Goal: Obtain resource: Obtain resource

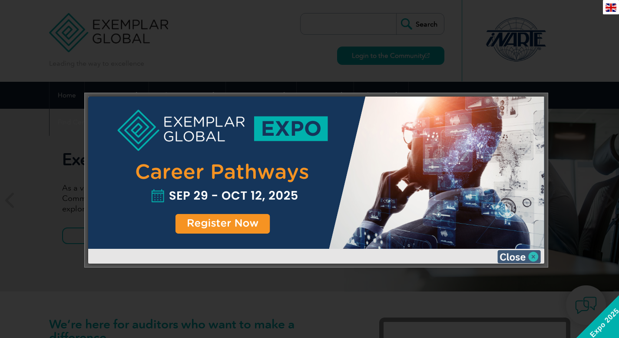
click at [534, 253] on img at bounding box center [518, 256] width 43 height 13
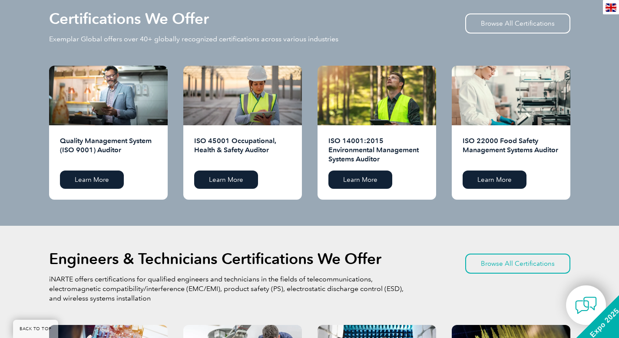
scroll to position [877, 0]
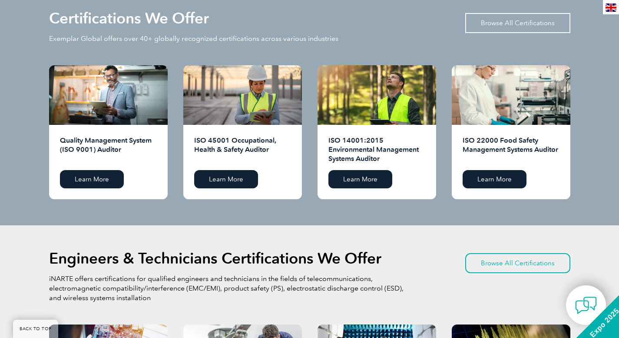
click at [496, 21] on link "Browse All Certifications" at bounding box center [517, 23] width 105 height 20
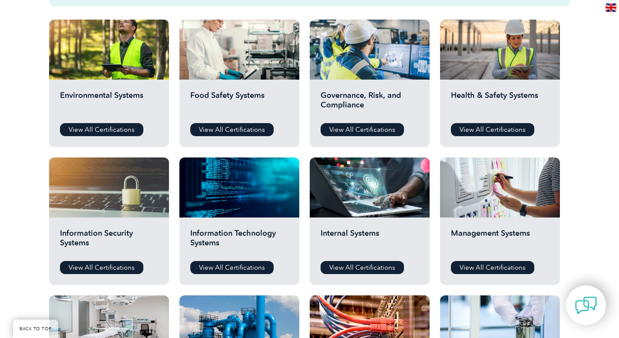
scroll to position [310, 0]
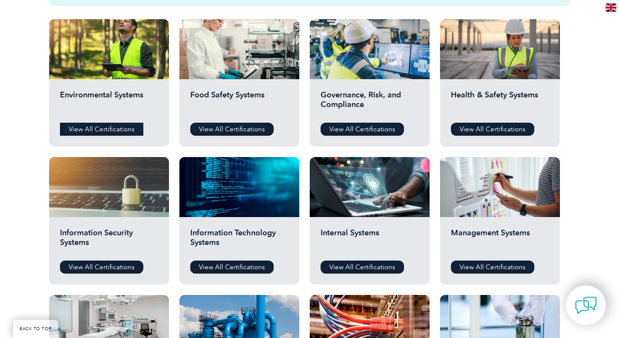
click at [102, 127] on link "View All Certifications" at bounding box center [101, 128] width 83 height 13
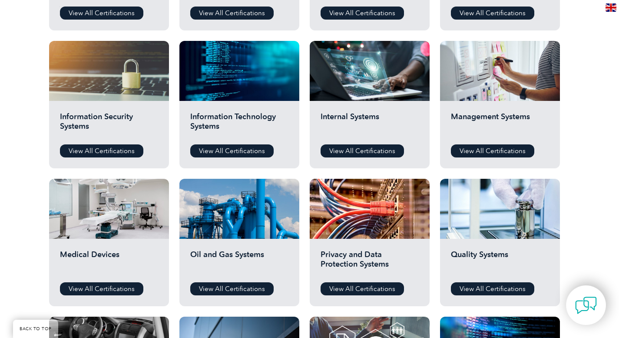
scroll to position [427, 0]
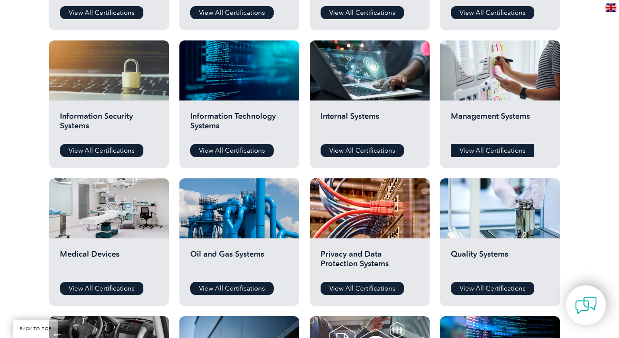
click at [486, 144] on link "View All Certifications" at bounding box center [492, 150] width 83 height 13
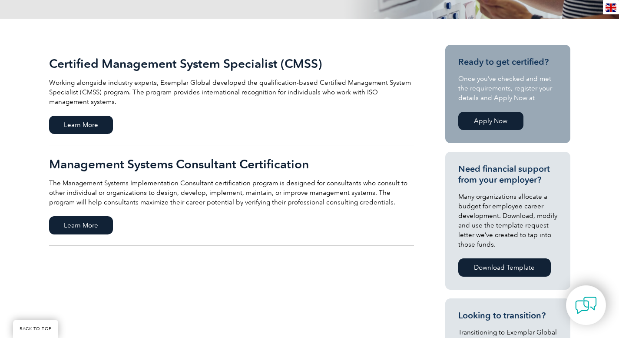
scroll to position [184, 0]
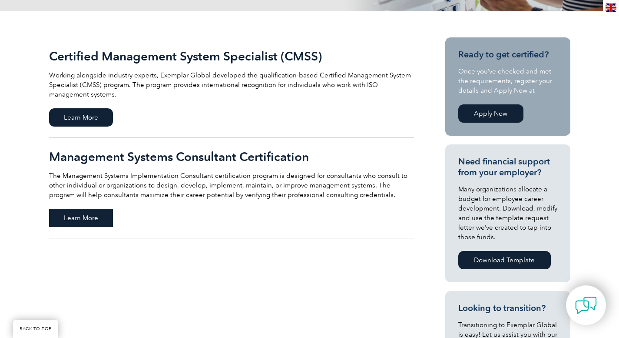
click at [79, 218] on span "Learn More" at bounding box center [81, 218] width 64 height 18
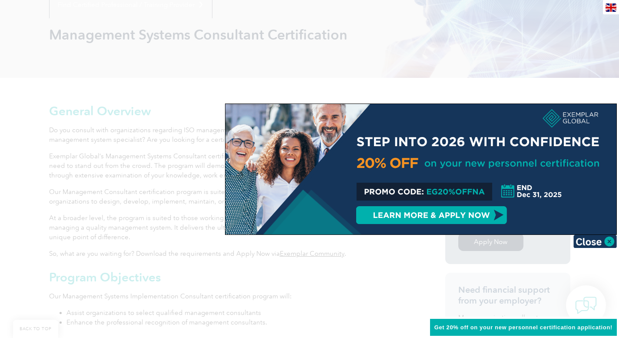
scroll to position [118, 0]
click at [609, 241] on img at bounding box center [594, 241] width 43 height 13
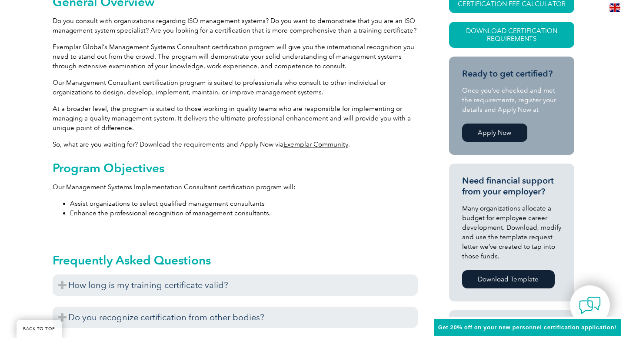
scroll to position [113, 0]
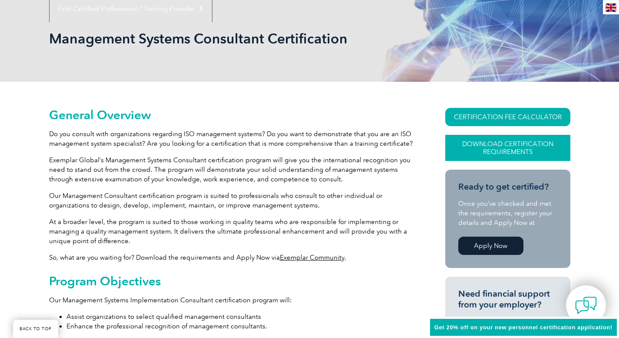
click at [499, 146] on link "Download Certification Requirements" at bounding box center [507, 148] width 125 height 26
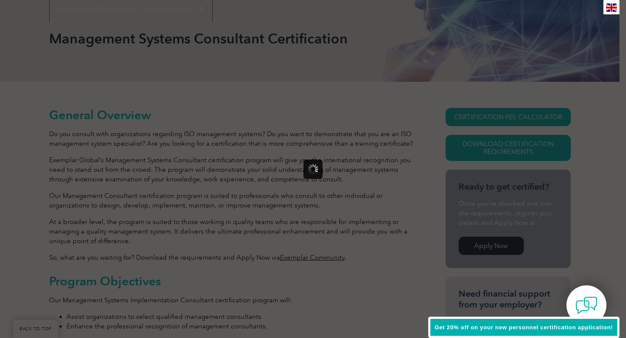
scroll to position [0, 0]
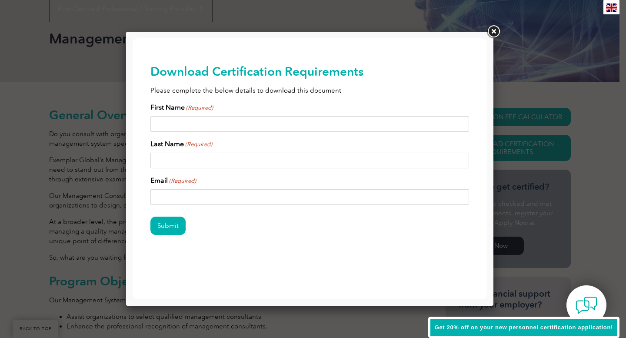
click at [206, 118] on input "First Name (Required)" at bounding box center [309, 124] width 319 height 16
type input "MARYET"
type input "DAVID"
type input "yiethmondavid@gmail.com"
click at [172, 227] on input "Submit" at bounding box center [167, 225] width 35 height 18
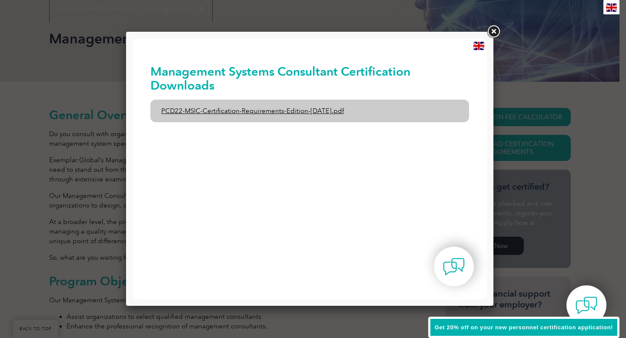
click at [256, 105] on link "PCD22-MSIC-Certification-Requirements-Edition-3-July-2021.pdf" at bounding box center [309, 110] width 319 height 23
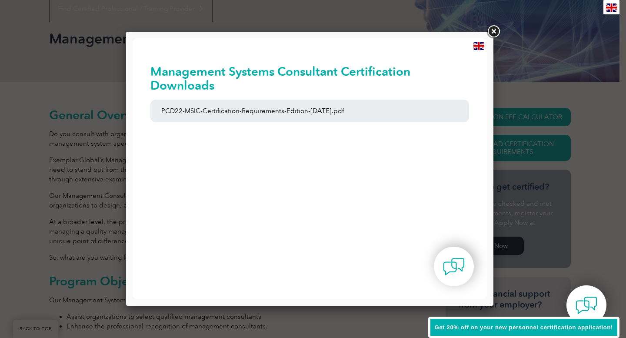
click at [493, 29] on link at bounding box center [493, 32] width 16 height 16
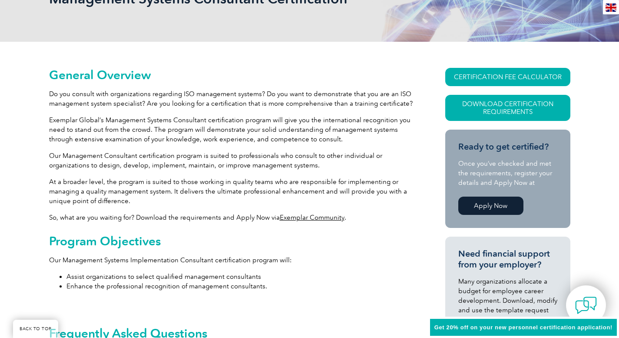
scroll to position [153, 0]
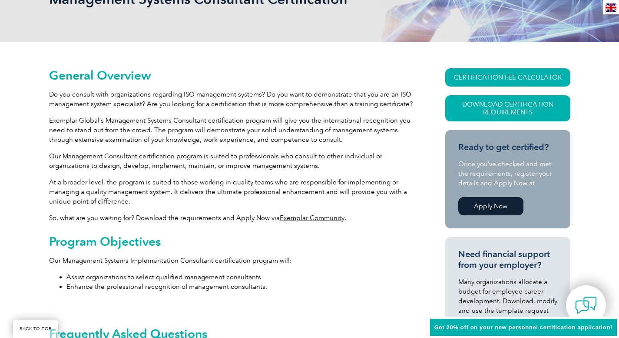
click at [213, 234] on h2 "Program Objectives" at bounding box center [231, 241] width 365 height 14
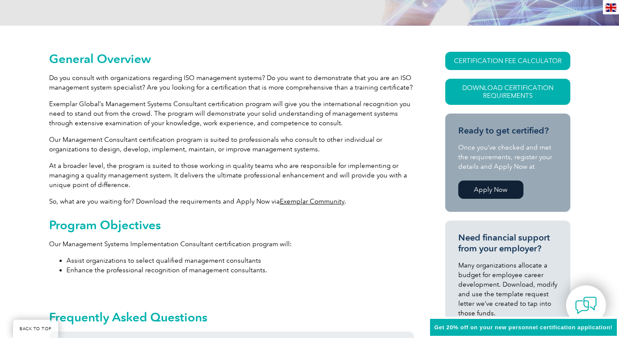
scroll to position [170, 0]
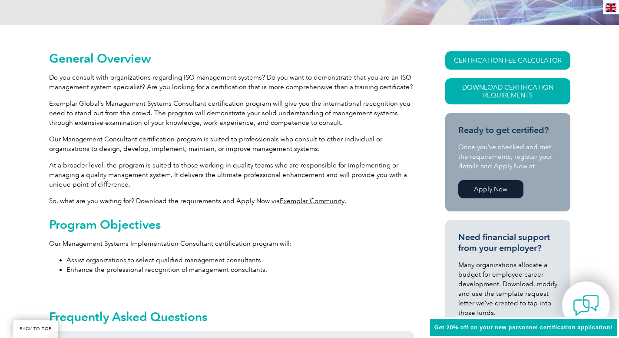
click at [590, 301] on img at bounding box center [586, 305] width 26 height 26
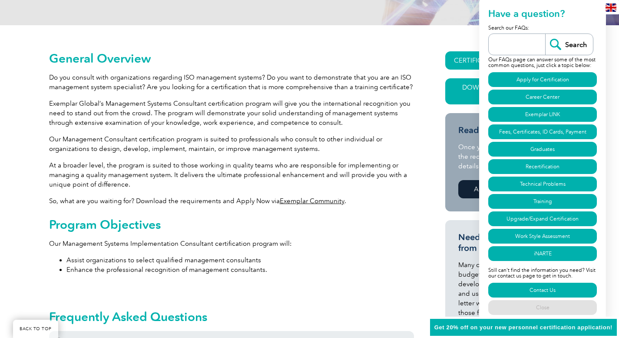
click at [388, 272] on li "Enhance the professional recognition of management consultants." at bounding box center [240, 270] width 348 height 10
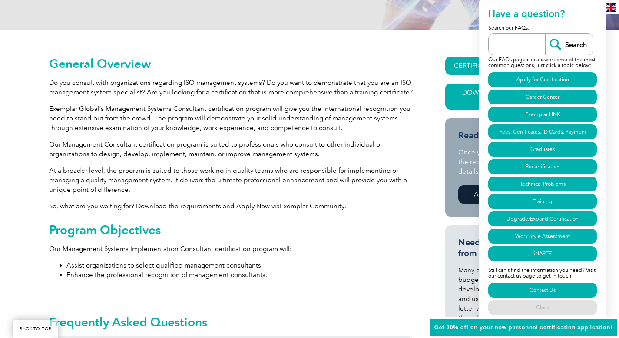
click at [388, 272] on li "Enhance the professional recognition of management consultants." at bounding box center [240, 275] width 348 height 10
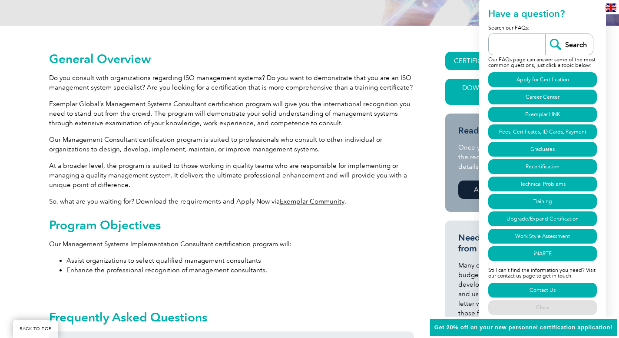
scroll to position [170, 0]
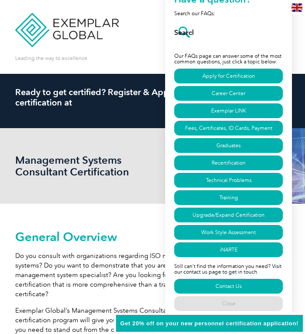
click at [122, 59] on div "Leading the way to excellence Search" at bounding box center [152, 37] width 275 height 74
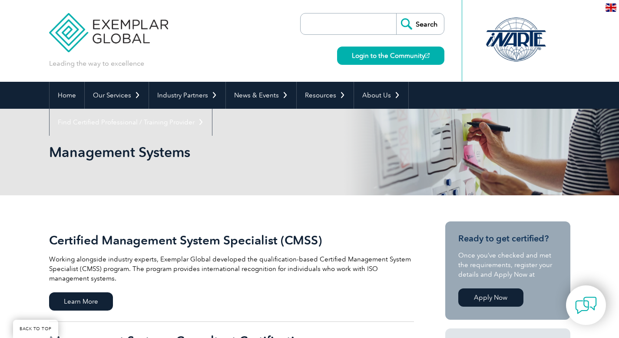
scroll to position [184, 0]
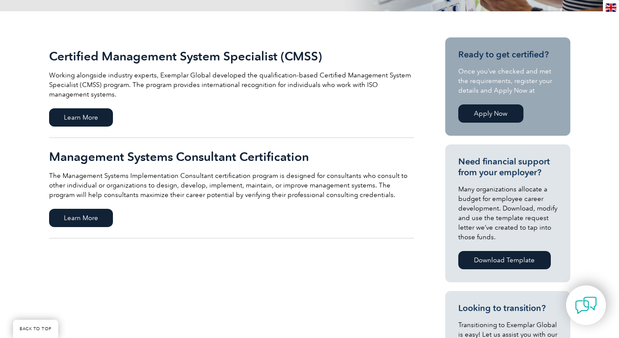
click at [217, 121] on link "Certified Management System Specialist (CMSS) Working alongside industry expert…" at bounding box center [231, 87] width 365 height 100
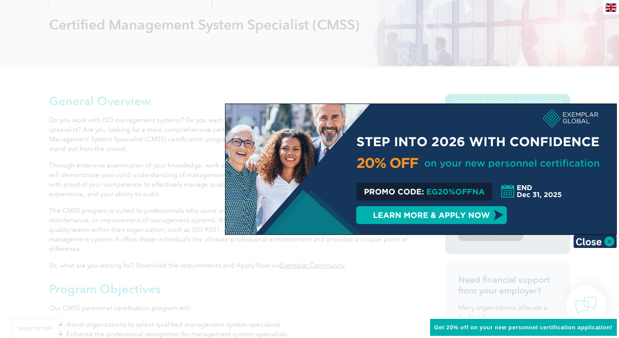
scroll to position [128, 0]
click at [610, 241] on img at bounding box center [594, 241] width 43 height 13
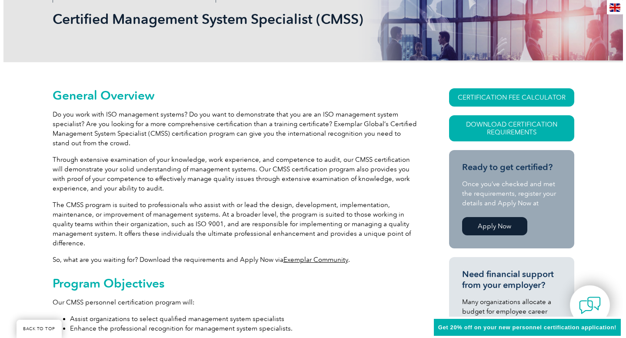
scroll to position [134, 0]
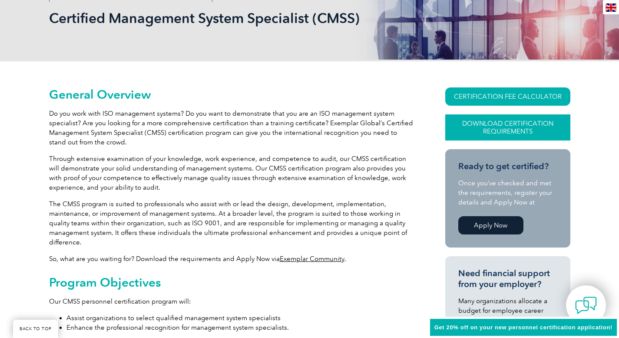
click at [488, 129] on link "Download Certification Requirements" at bounding box center [507, 127] width 125 height 26
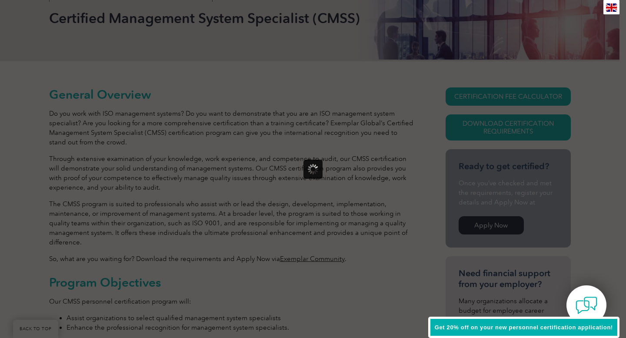
scroll to position [0, 0]
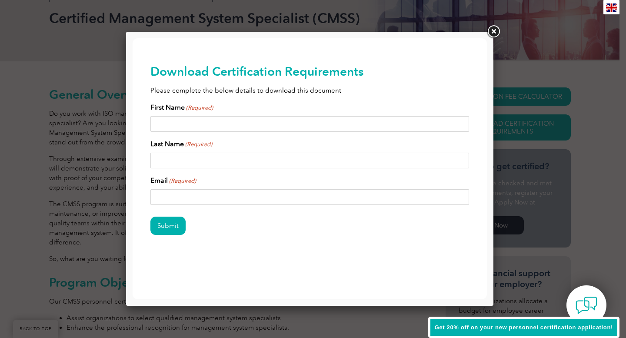
click at [215, 130] on input "First Name (Required)" at bounding box center [309, 124] width 319 height 16
type input "MARYET"
type input "DAVID"
type input "yiethmondavid@gmail.com"
click at [166, 231] on input "Submit" at bounding box center [167, 225] width 35 height 18
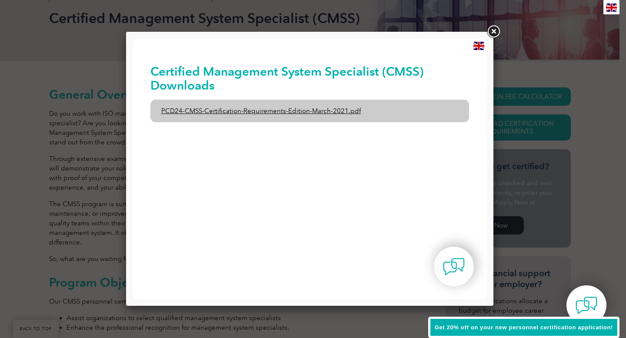
click at [318, 112] on link "PCD24-CMSS-Certification-Requirements-Edition-March-2021.pdf" at bounding box center [309, 110] width 319 height 23
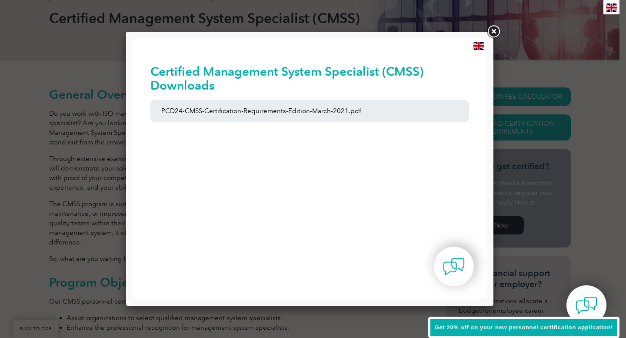
click at [496, 30] on link at bounding box center [493, 32] width 16 height 16
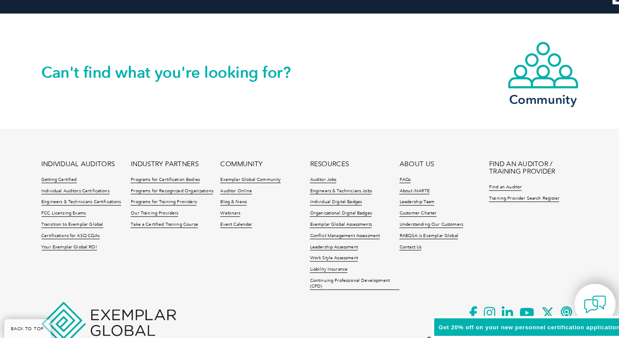
scroll to position [1132, 0]
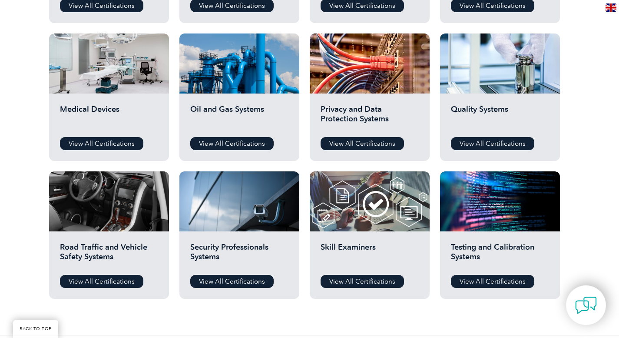
scroll to position [573, 0]
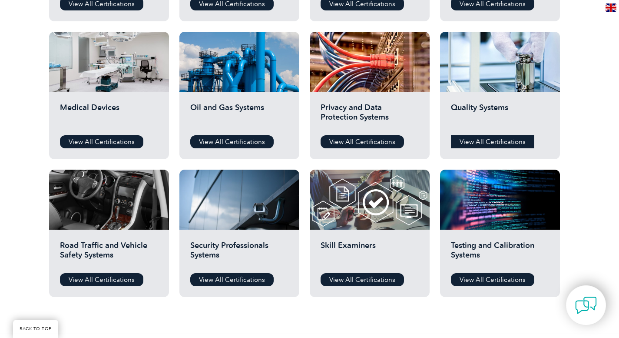
click at [484, 139] on link "View All Certifications" at bounding box center [492, 141] width 83 height 13
